Goal: Find specific page/section: Find specific page/section

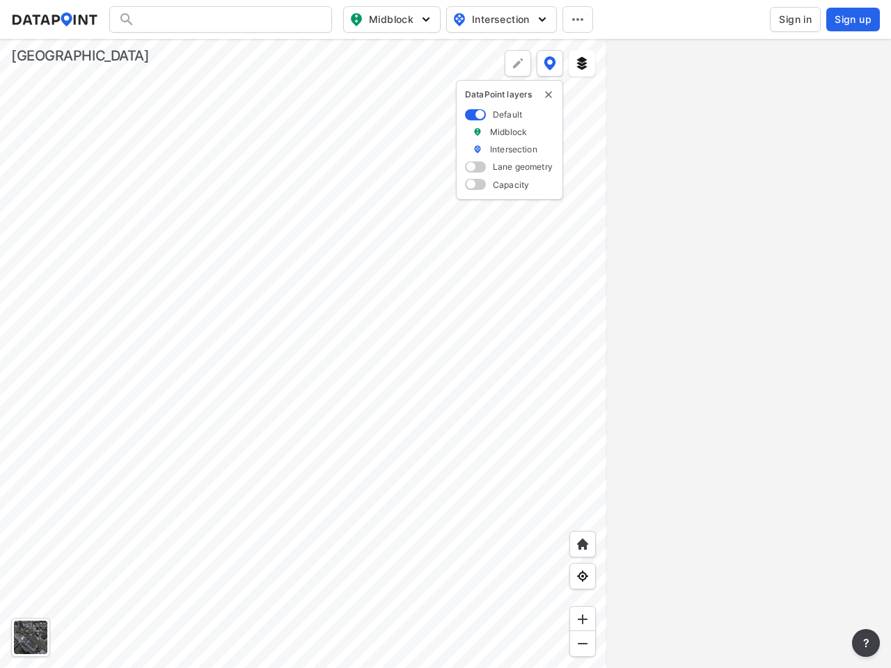
click at [392, 19] on span "Midblock" at bounding box center [391, 19] width 82 height 17
click at [501, 19] on span "Intersection" at bounding box center [500, 19] width 95 height 17
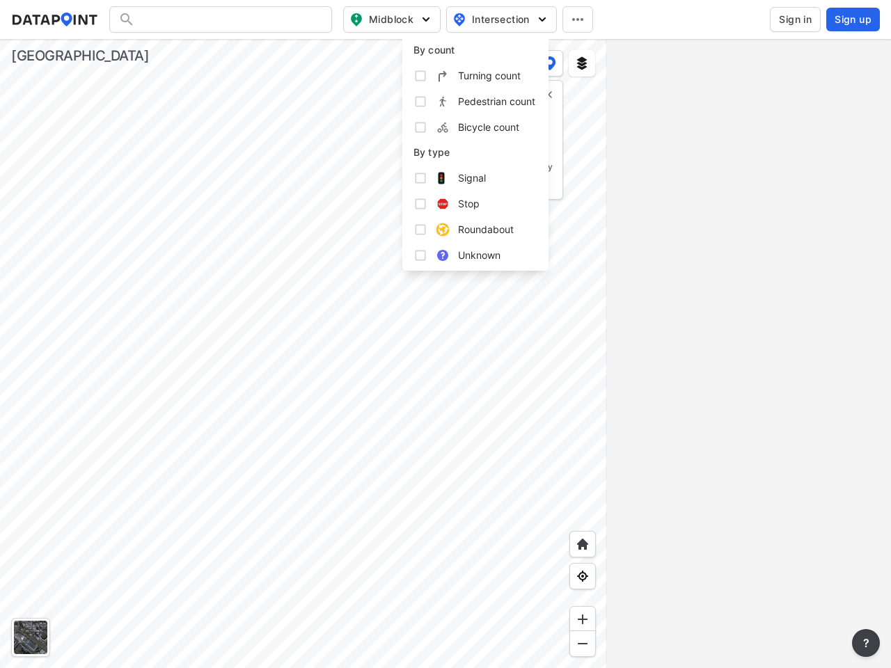
click at [578, 19] on icon at bounding box center [577, 19] width 11 height 3
click at [549, 95] on img "delete" at bounding box center [548, 94] width 11 height 11
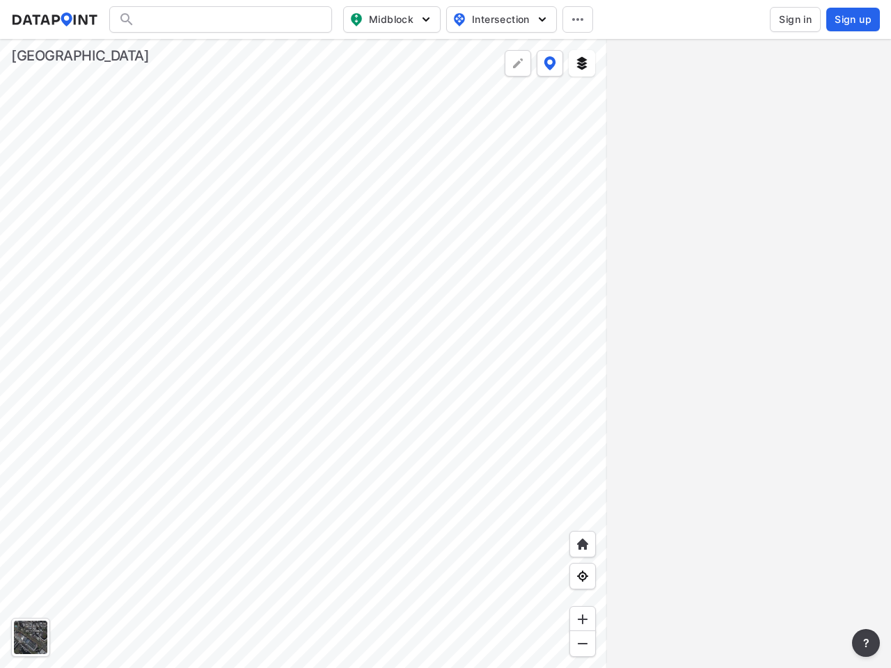
click at [31, 638] on div at bounding box center [30, 637] width 33 height 33
click at [583, 544] on img at bounding box center [583, 545] width 14 height 14
click at [583, 577] on img at bounding box center [583, 577] width 14 height 14
click at [583, 620] on img at bounding box center [583, 620] width 14 height 14
click at [583, 644] on img at bounding box center [583, 644] width 14 height 14
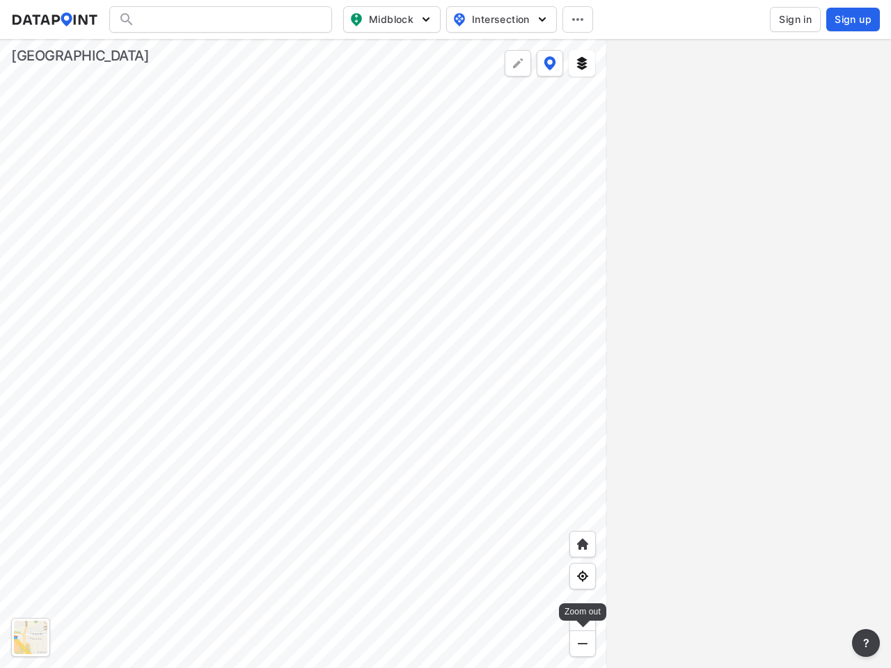
click at [518, 63] on img at bounding box center [518, 63] width 14 height 14
